Goal: Information Seeking & Learning: Learn about a topic

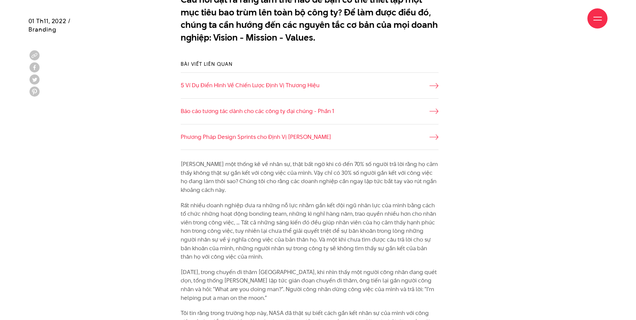
scroll to position [537, 0]
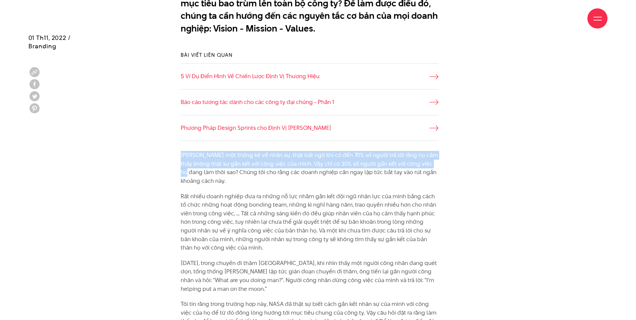
drag, startPoint x: 181, startPoint y: 154, endPoint x: 413, endPoint y: 167, distance: 232.5
click at [417, 166] on p "[PERSON_NAME] một thống kê về nhân sự, thật bất ngờ khi có đến 70% số người trả…" at bounding box center [310, 168] width 258 height 34
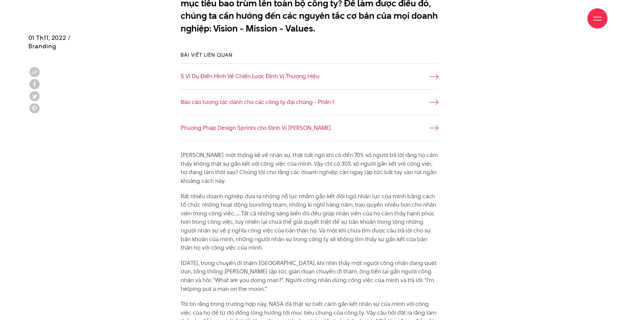
click at [279, 173] on p "[PERSON_NAME] một thống kê về nhân sự, thật bất ngờ khi có đến 70% số người trả…" at bounding box center [310, 168] width 258 height 34
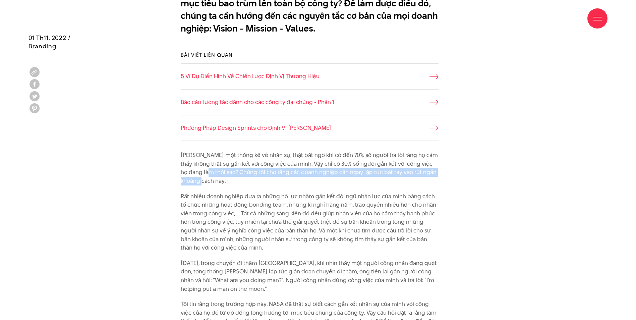
drag, startPoint x: 199, startPoint y: 173, endPoint x: 425, endPoint y: 177, distance: 226.1
click at [425, 177] on p "[PERSON_NAME] một thống kê về nhân sự, thật bất ngờ khi có đến 70% số người trả…" at bounding box center [310, 168] width 258 height 34
click at [313, 183] on p "[PERSON_NAME] một thống kê về nhân sự, thật bất ngờ khi có đến 70% số người trả…" at bounding box center [310, 168] width 258 height 34
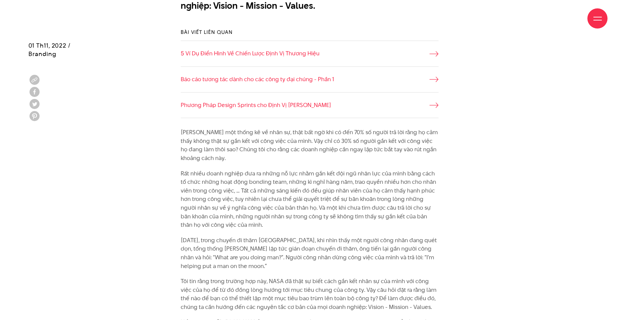
scroll to position [570, 0]
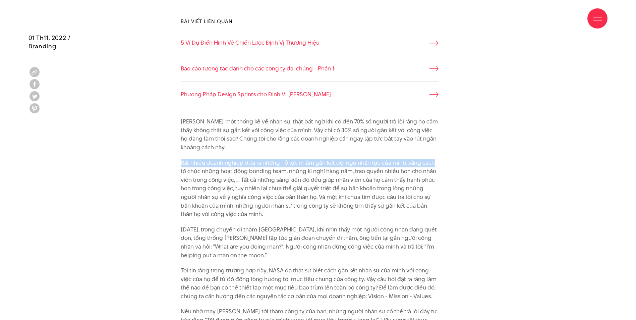
drag, startPoint x: 179, startPoint y: 161, endPoint x: 432, endPoint y: 164, distance: 252.2
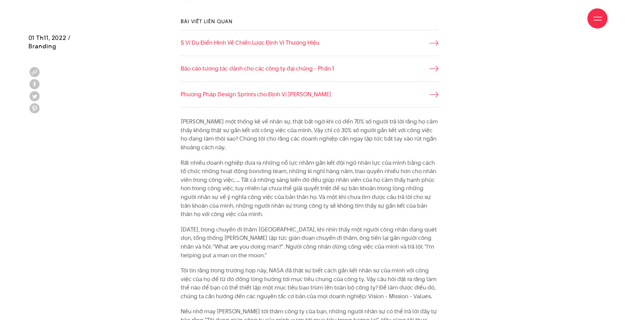
click at [304, 149] on p "[PERSON_NAME] một thống kê về nhân sự, thật bất ngờ khi có đến 70% số người trả…" at bounding box center [310, 134] width 258 height 34
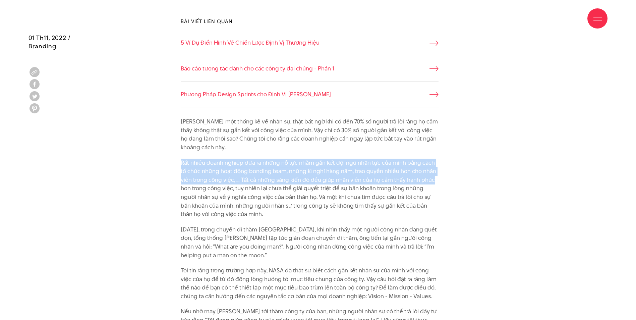
drag, startPoint x: 180, startPoint y: 162, endPoint x: 434, endPoint y: 182, distance: 254.0
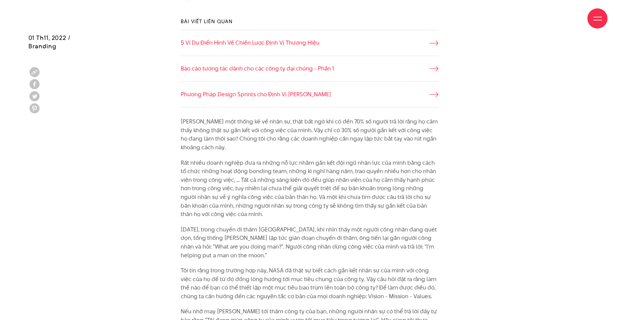
drag, startPoint x: 434, startPoint y: 182, endPoint x: 470, endPoint y: 192, distance: 37.2
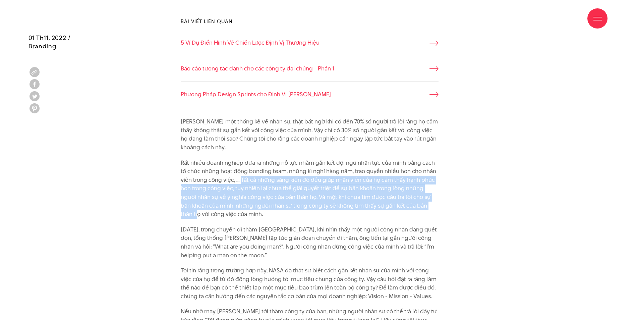
drag, startPoint x: 241, startPoint y: 180, endPoint x: 431, endPoint y: 207, distance: 191.7
click at [431, 207] on p "Rất nhiều doanh nghiệp đưa ra những nỗ lực nhằm gắn kết đội ngũ nhân lực của mì…" at bounding box center [310, 189] width 258 height 60
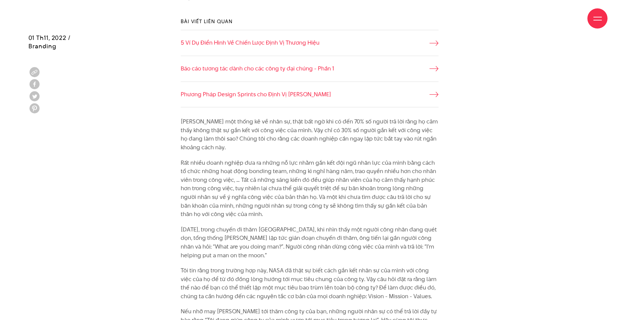
drag, startPoint x: 431, startPoint y: 207, endPoint x: 333, endPoint y: 211, distance: 97.3
click at [333, 211] on p "Rất nhiều doanh nghiệp đưa ra những nỗ lực nhằm gắn kết đội ngũ nhân lực của mì…" at bounding box center [310, 189] width 258 height 60
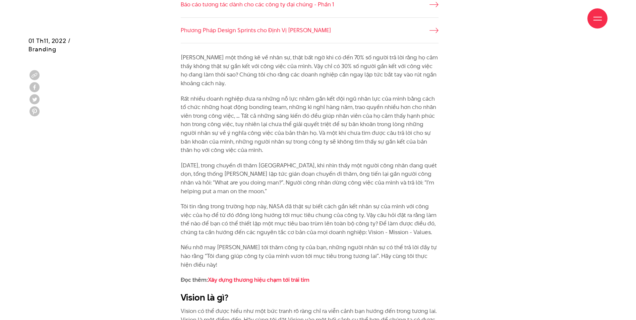
scroll to position [637, 0]
